Goal: Transaction & Acquisition: Purchase product/service

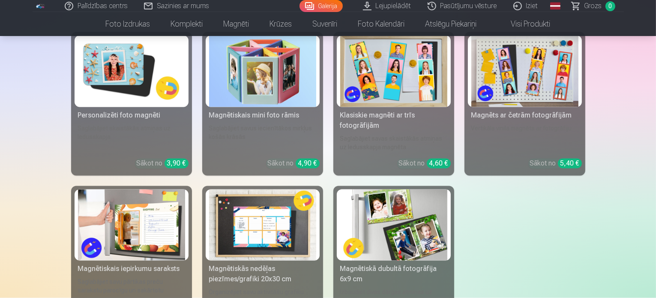
scroll to position [1628, 0]
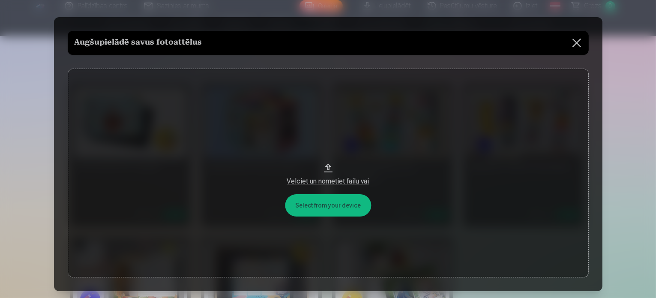
scroll to position [1547, 0]
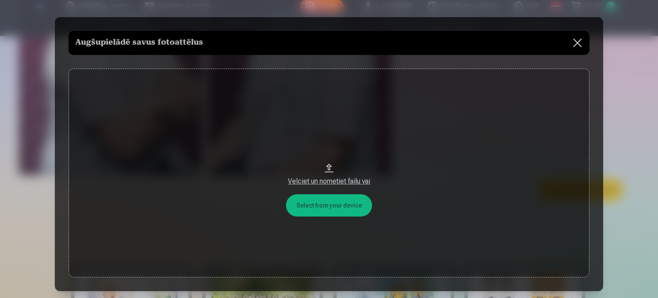
click at [579, 43] on button at bounding box center [578, 43] width 24 height 24
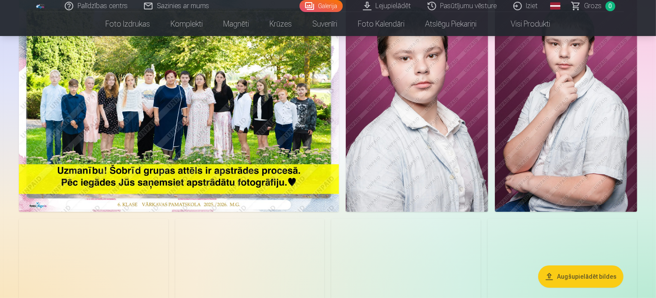
scroll to position [0, 0]
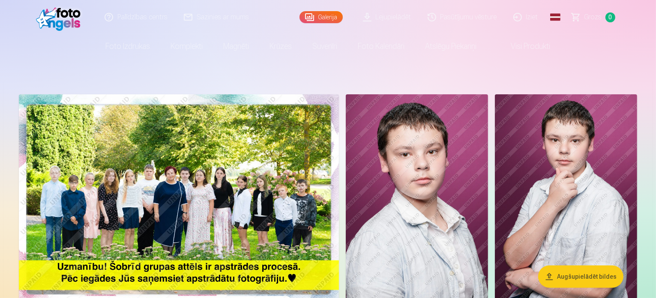
click at [506, 48] on span at bounding box center [502, 46] width 10 height 10
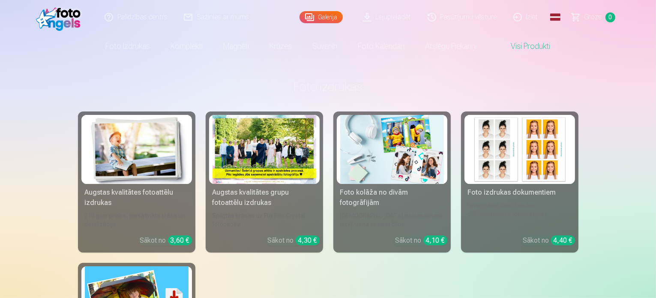
click at [330, 18] on link "Galerija" at bounding box center [320, 17] width 43 height 12
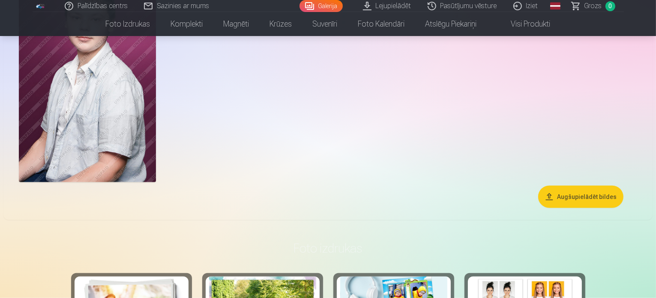
scroll to position [685, 0]
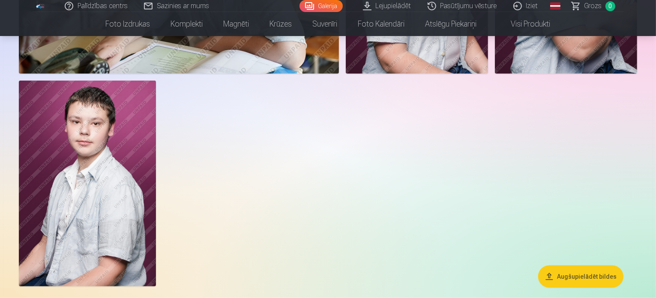
click at [394, 9] on link "Lejupielādēt" at bounding box center [387, 6] width 65 height 12
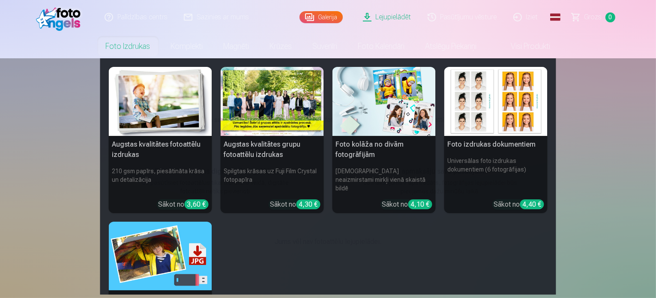
click at [135, 45] on link "Foto izdrukas" at bounding box center [128, 46] width 65 height 24
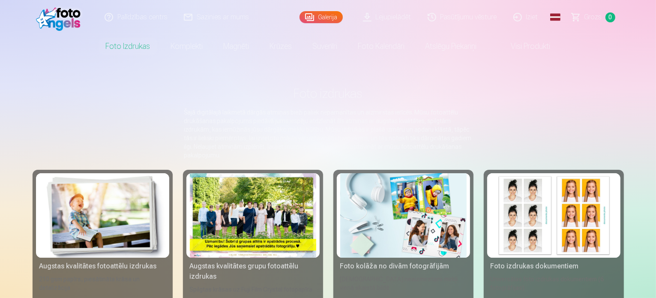
click at [332, 23] on link "Galerija" at bounding box center [320, 17] width 43 height 12
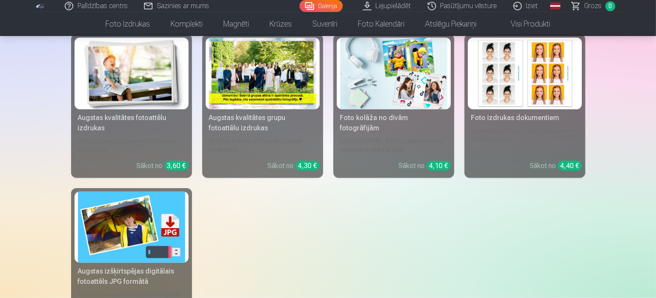
scroll to position [1200, 0]
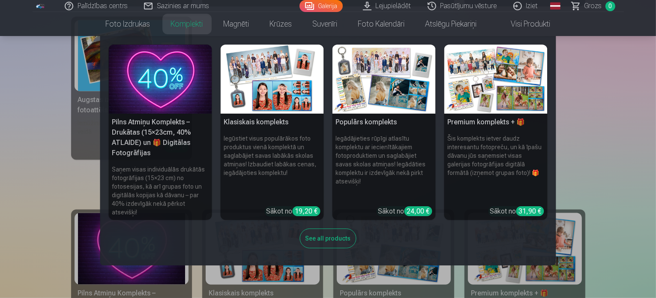
click at [170, 21] on link "Komplekti" at bounding box center [187, 24] width 53 height 24
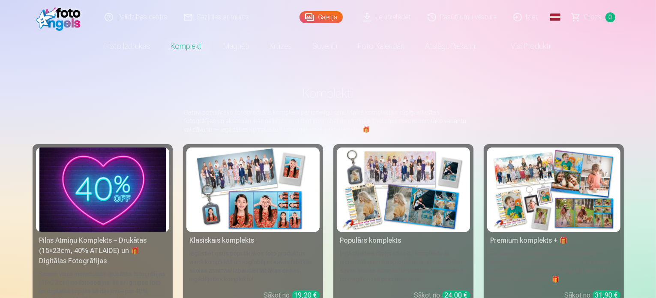
click at [433, 215] on img at bounding box center [403, 189] width 126 height 84
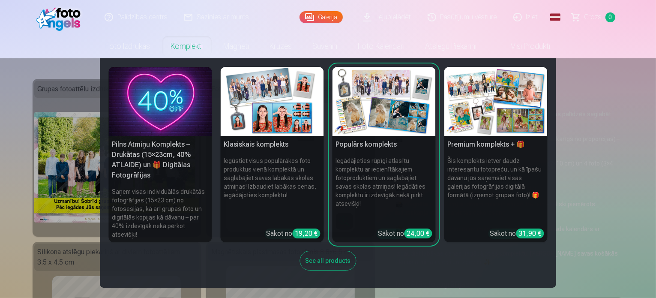
click at [177, 48] on link "Komplekti" at bounding box center [187, 46] width 53 height 24
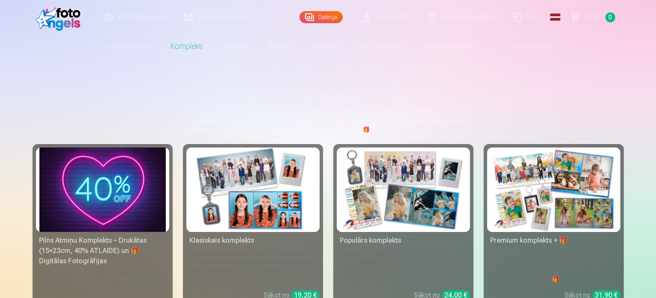
click at [233, 215] on img at bounding box center [253, 189] width 126 height 84
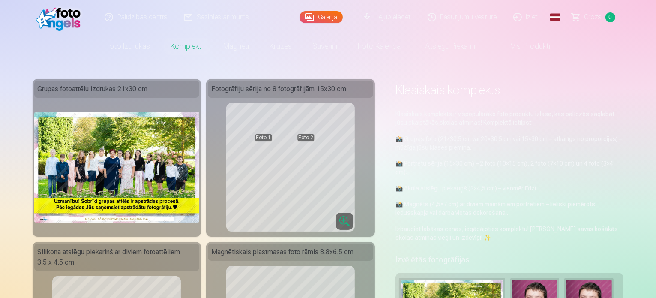
click at [309, 17] on link "Galerija" at bounding box center [320, 17] width 43 height 12
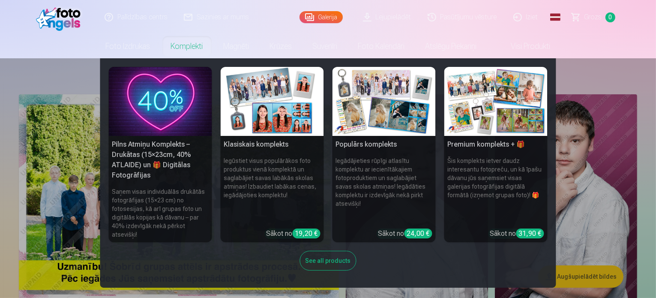
click at [183, 51] on link "Komplekti" at bounding box center [187, 46] width 53 height 24
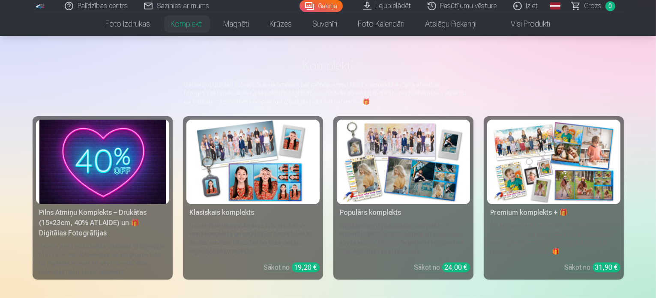
scroll to position [43, 0]
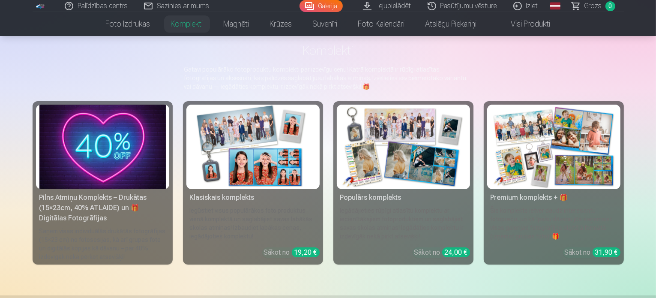
click at [91, 207] on div "Pilns Atmiņu Komplekts – Drukātas (15×23cm, 40% ATLAIDE) un 🎁 Digitālas Fotogrā…" at bounding box center [102, 207] width 133 height 31
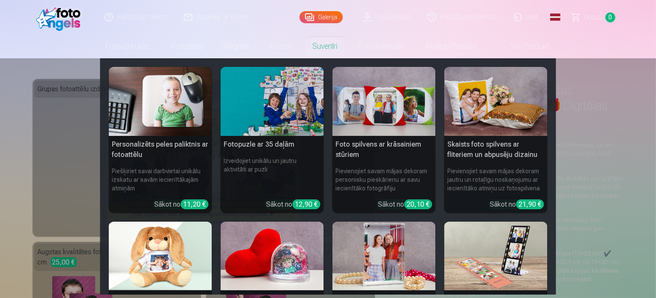
click at [333, 43] on link "Suvenīri" at bounding box center [324, 46] width 45 height 24
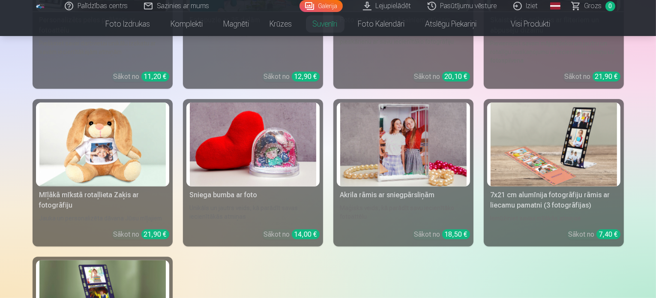
scroll to position [43, 0]
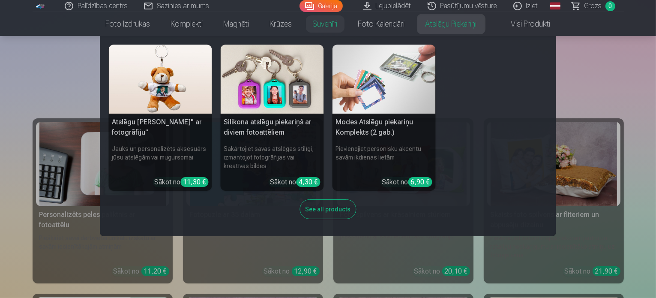
click at [444, 22] on link "Atslēgu piekariņi" at bounding box center [451, 24] width 72 height 24
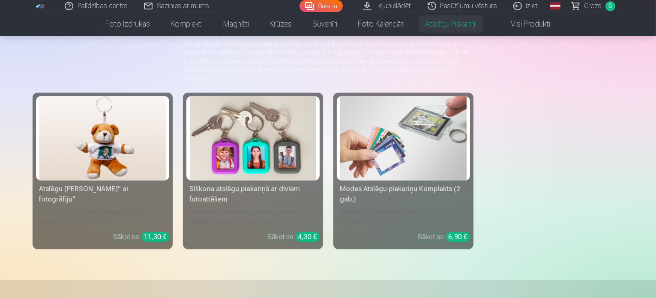
scroll to position [43, 0]
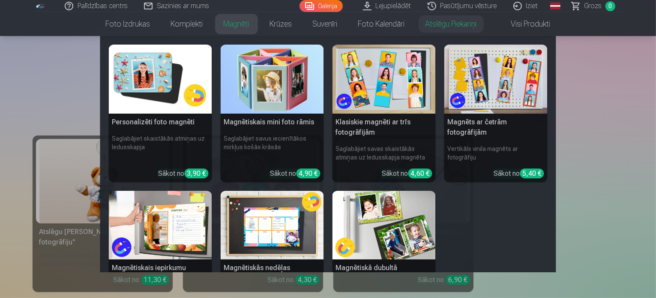
click at [235, 30] on link "Magnēti" at bounding box center [236, 24] width 46 height 24
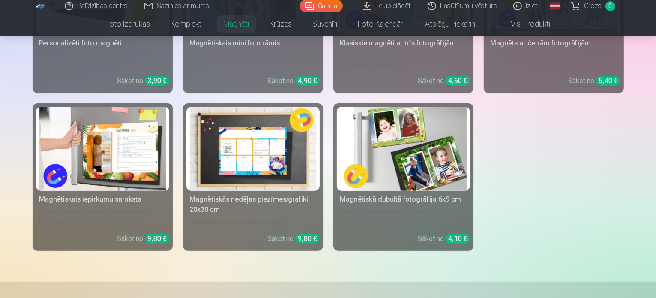
scroll to position [257, 0]
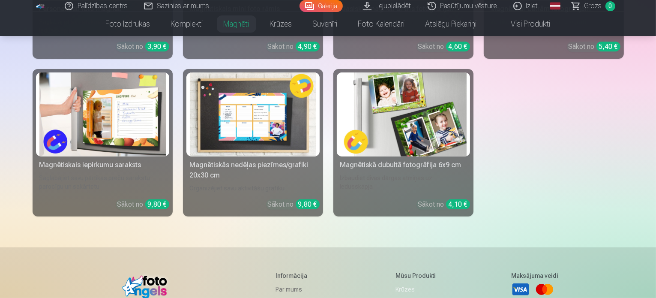
click at [422, 137] on img at bounding box center [403, 114] width 126 height 84
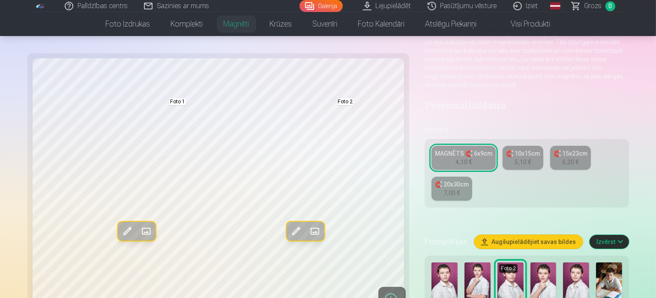
scroll to position [86, 0]
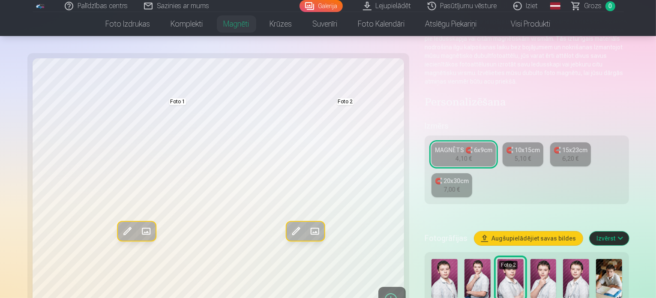
click at [140, 232] on span at bounding box center [147, 231] width 14 height 14
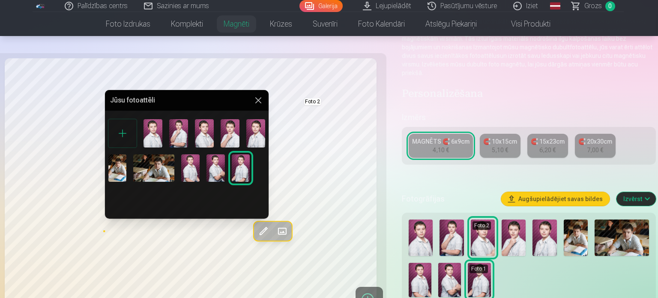
click at [117, 177] on img at bounding box center [117, 167] width 18 height 27
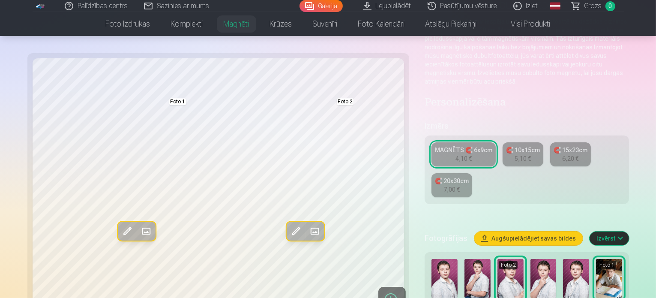
click at [289, 235] on span at bounding box center [296, 231] width 14 height 14
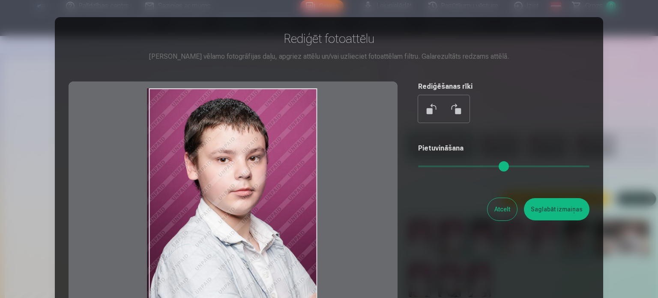
drag, startPoint x: 295, startPoint y: 108, endPoint x: 293, endPoint y: 134, distance: 25.7
click at [284, 138] on div at bounding box center [233, 215] width 329 height 269
click at [507, 214] on button "Atcelt" at bounding box center [503, 209] width 30 height 22
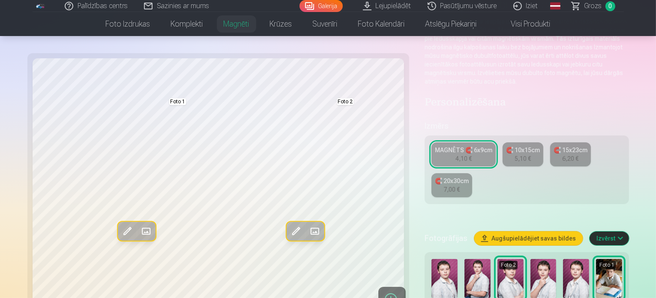
click at [308, 233] on span at bounding box center [315, 231] width 14 height 14
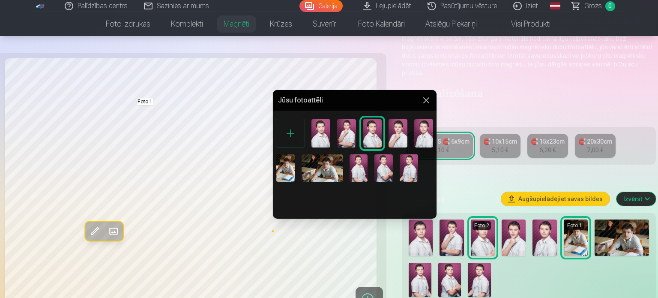
click at [396, 142] on img at bounding box center [398, 133] width 19 height 28
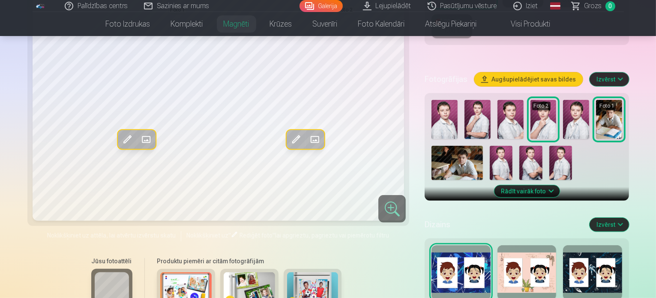
scroll to position [300, 0]
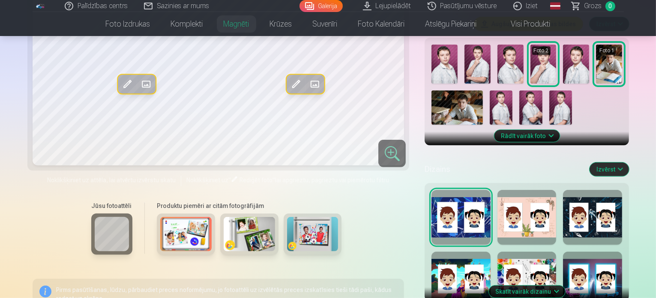
click at [603, 191] on div at bounding box center [592, 217] width 59 height 55
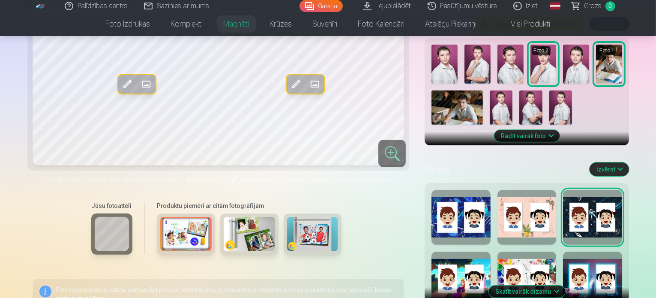
click at [293, 217] on img at bounding box center [312, 234] width 51 height 34
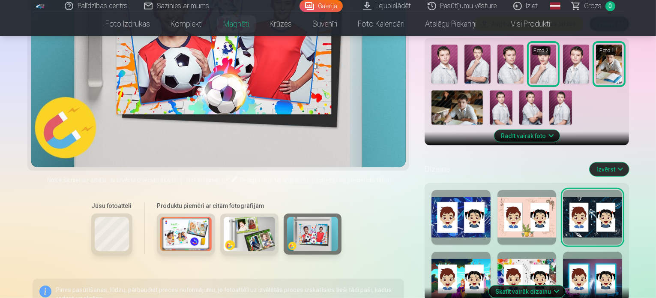
click at [235, 217] on img at bounding box center [249, 234] width 51 height 34
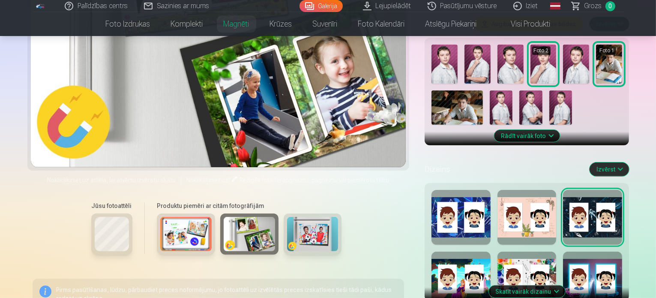
click at [160, 217] on img at bounding box center [185, 234] width 51 height 34
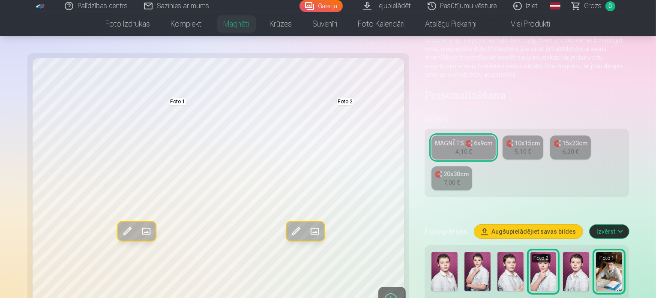
scroll to position [86, 0]
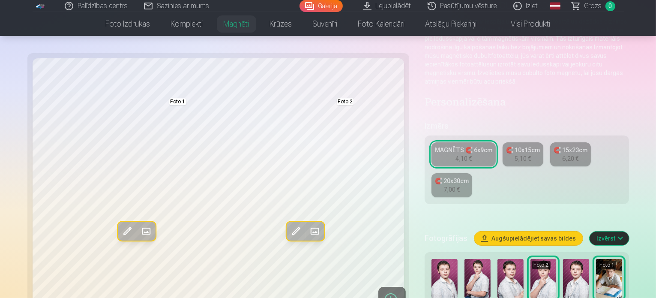
click at [140, 231] on span at bounding box center [147, 231] width 14 height 14
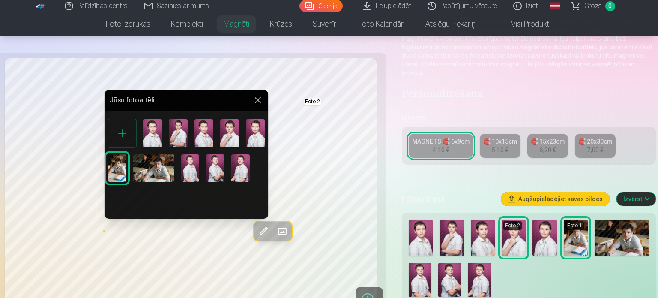
click at [165, 171] on img at bounding box center [153, 167] width 41 height 27
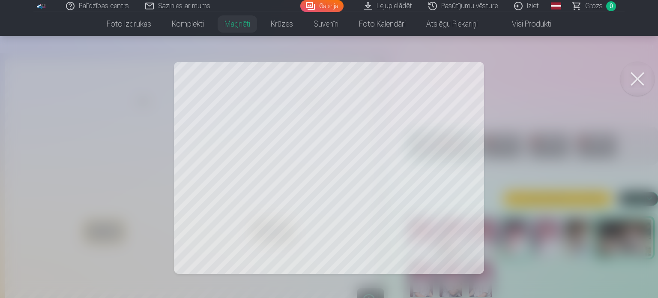
click at [272, 205] on div at bounding box center [329, 149] width 658 height 298
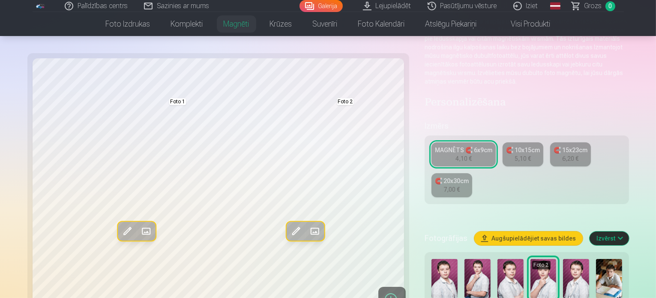
click at [121, 235] on span at bounding box center [128, 231] width 14 height 14
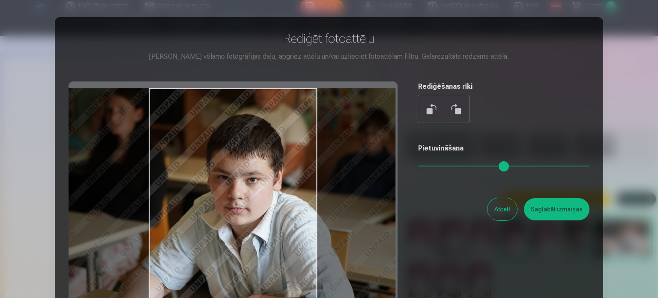
drag, startPoint x: 283, startPoint y: 220, endPoint x: 255, endPoint y: 230, distance: 30.1
click at [255, 230] on div at bounding box center [233, 215] width 329 height 269
click at [563, 219] on button "Saglabāt izmaiņas" at bounding box center [557, 209] width 66 height 22
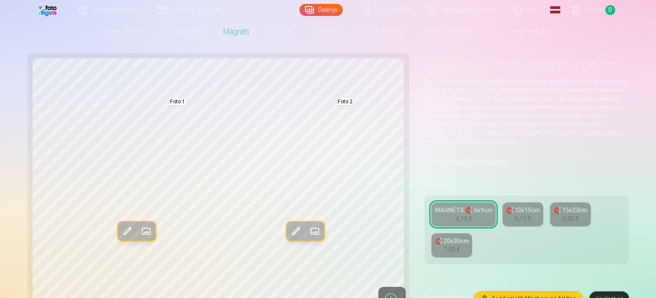
scroll to position [0, 0]
